Goal: Check status

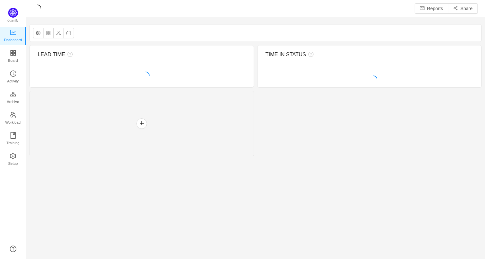
scroll to position [250, 445]
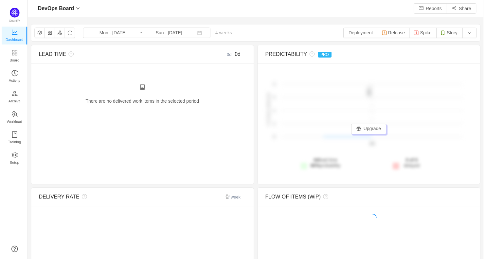
scroll to position [250, 445]
